Goal: Information Seeking & Learning: Learn about a topic

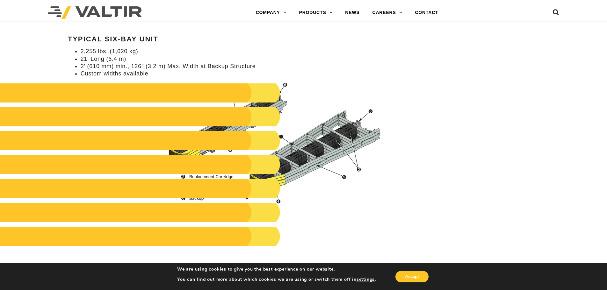
scroll to position [733, 0]
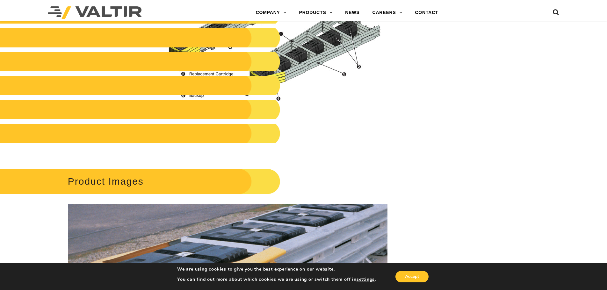
click at [333, 97] on img at bounding box center [273, 40] width 229 height 121
click at [247, 66] on h2 at bounding box center [129, 61] width 304 height 19
click at [128, 180] on h2 "Product Images" at bounding box center [129, 182] width 304 height 30
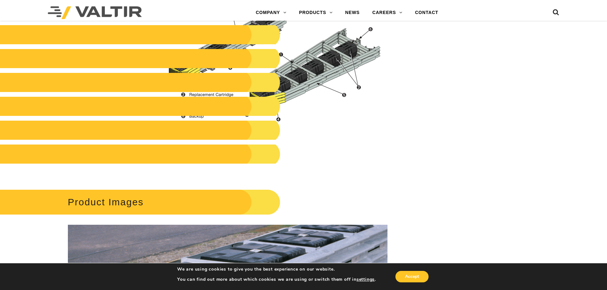
scroll to position [701, 0]
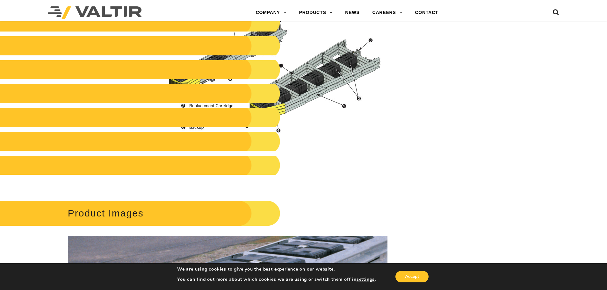
click at [281, 122] on h2 at bounding box center [129, 117] width 304 height 19
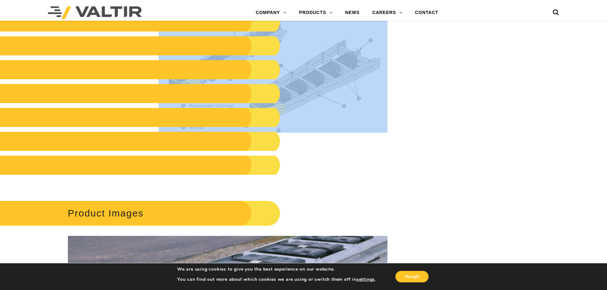
click at [187, 59] on div "Specifications Typical Six-Bay Unit 2,255 lbs. (1,020 kg) 21′ Long (6.4 m) 2′ (…" at bounding box center [228, 51] width 320 height 274
click at [303, 75] on img at bounding box center [273, 71] width 229 height 121
drag, startPoint x: 268, startPoint y: 92, endPoint x: 318, endPoint y: 71, distance: 53.6
click at [334, 102] on div "Specifications Typical Six-Bay Unit 2,255 lbs. (1,020 kg) 21′ Long (6.4 m) 2′ (…" at bounding box center [228, 51] width 320 height 274
click at [316, 69] on img at bounding box center [273, 71] width 229 height 121
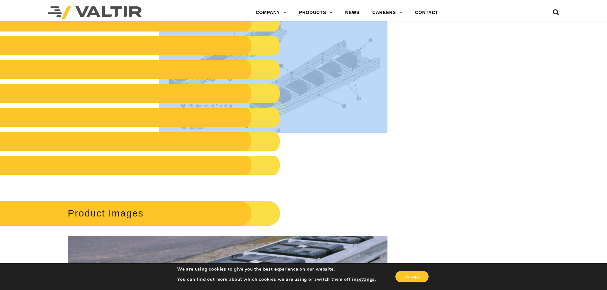
click at [316, 69] on img at bounding box center [273, 71] width 229 height 121
click at [318, 68] on img at bounding box center [273, 71] width 229 height 121
click at [318, 67] on img at bounding box center [273, 71] width 229 height 121
click at [324, 99] on img at bounding box center [273, 71] width 229 height 121
